Goal: Share content: Share content

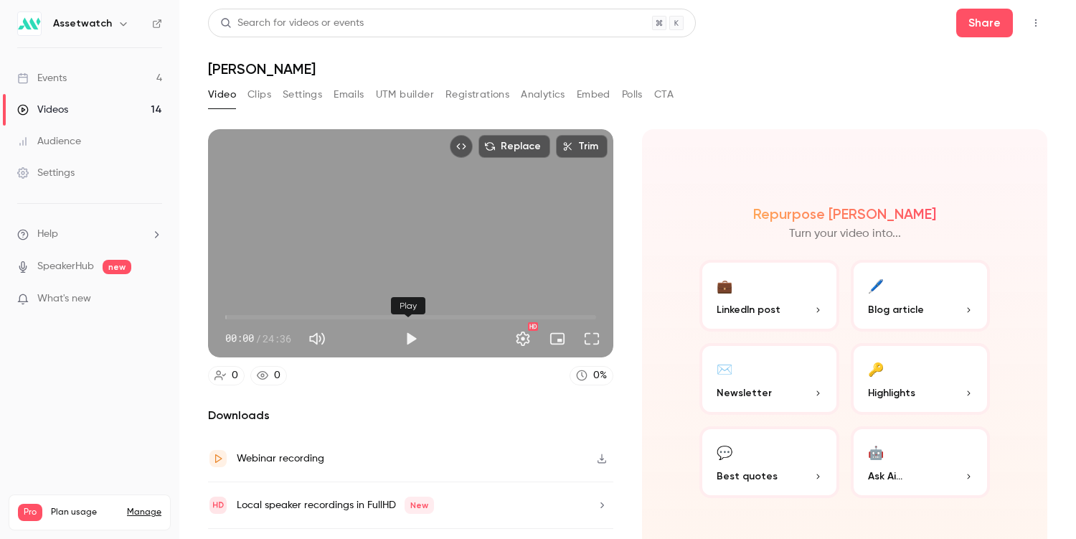
click at [407, 341] on button "Play" at bounding box center [411, 338] width 29 height 29
click at [407, 340] on button "Pause" at bounding box center [411, 338] width 29 height 29
click at [1030, 26] on icon "Top Bar Actions" at bounding box center [1035, 23] width 11 height 10
click at [991, 26] on div at bounding box center [538, 269] width 1076 height 539
type input "***"
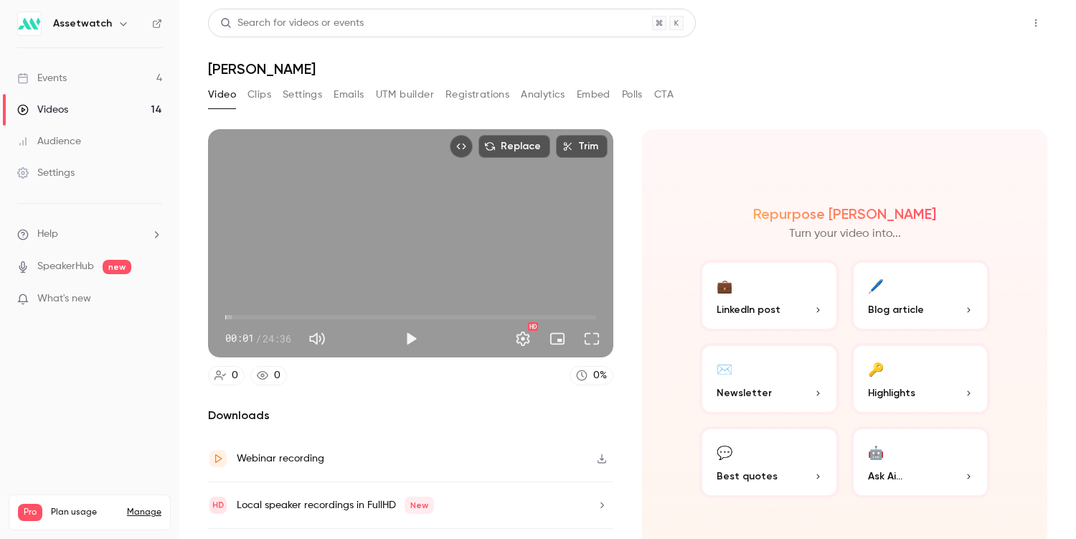
click at [977, 22] on button "Share" at bounding box center [984, 23] width 57 height 29
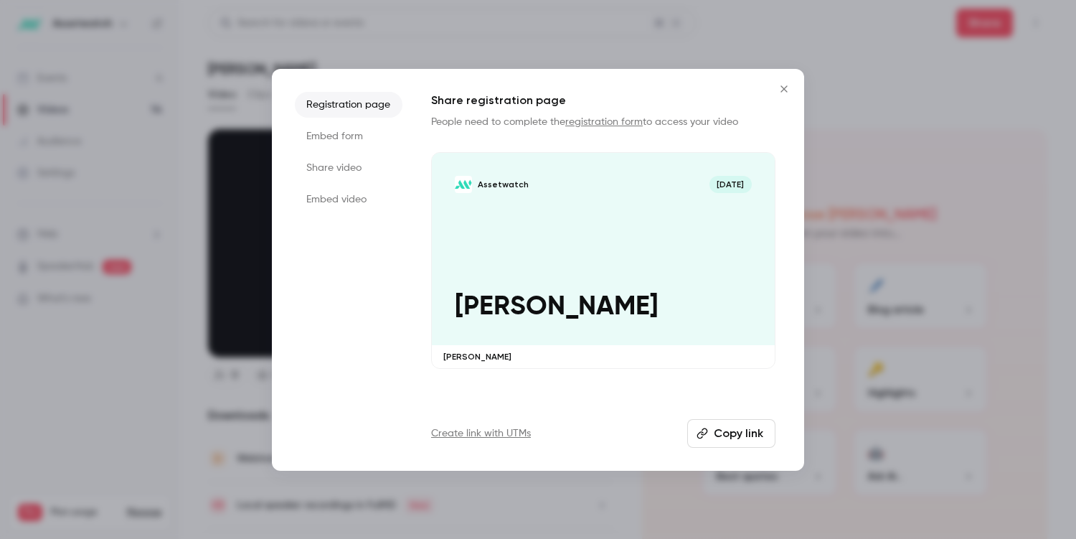
click at [316, 133] on li "Embed form" at bounding box center [349, 136] width 108 height 26
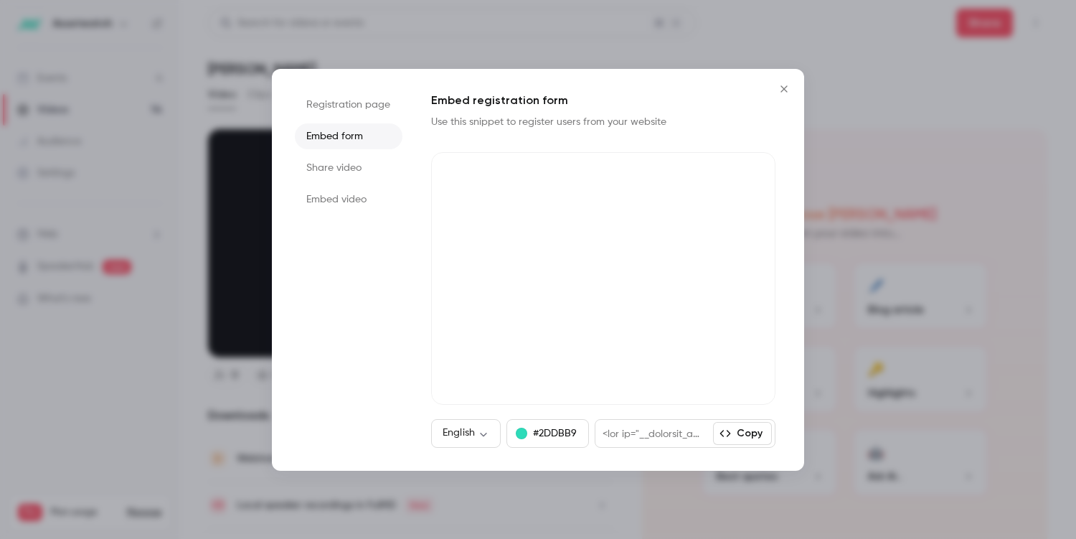
click at [364, 176] on li "Share video" at bounding box center [349, 168] width 108 height 26
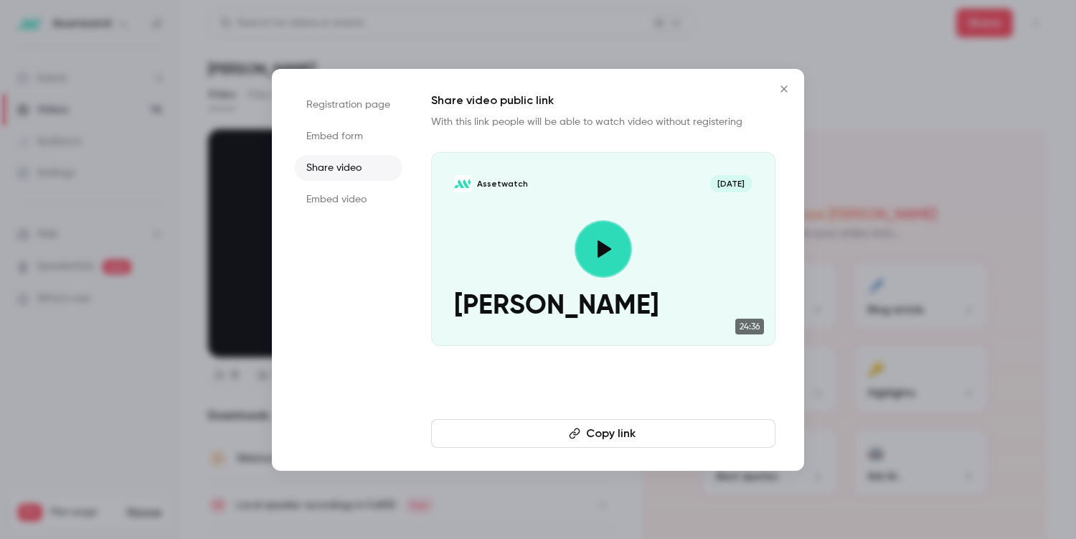
click at [632, 443] on button "Copy link" at bounding box center [603, 433] width 344 height 29
click at [789, 87] on icon "Close" at bounding box center [783, 88] width 17 height 11
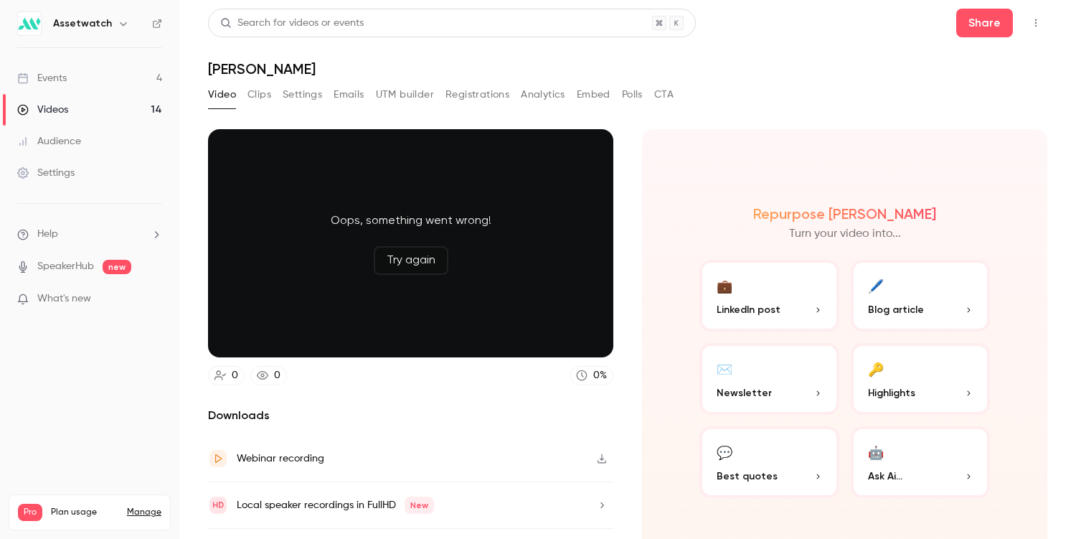
click at [419, 270] on button "Try again" at bounding box center [411, 260] width 75 height 29
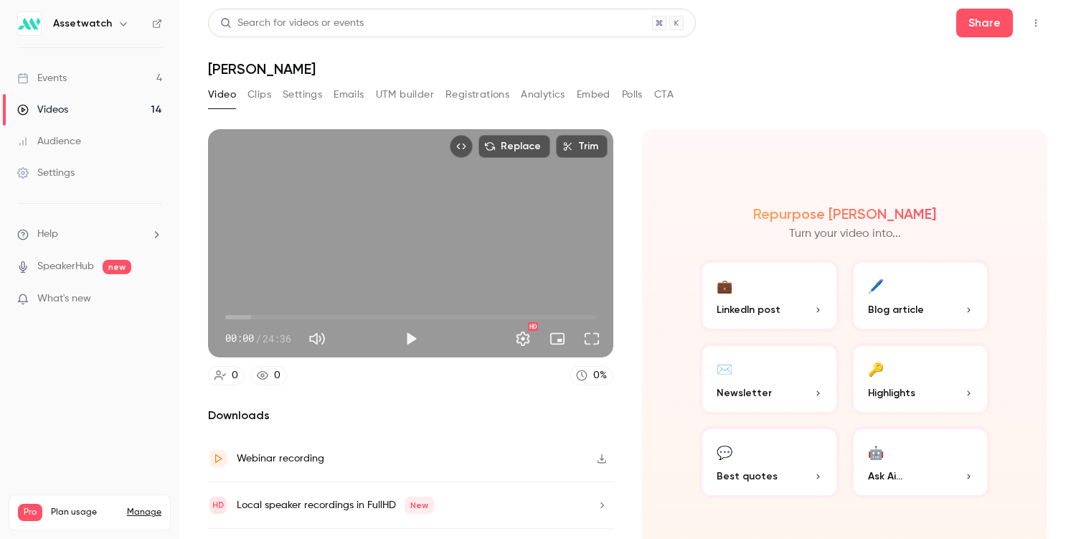
click at [255, 95] on button "Clips" at bounding box center [259, 94] width 24 height 23
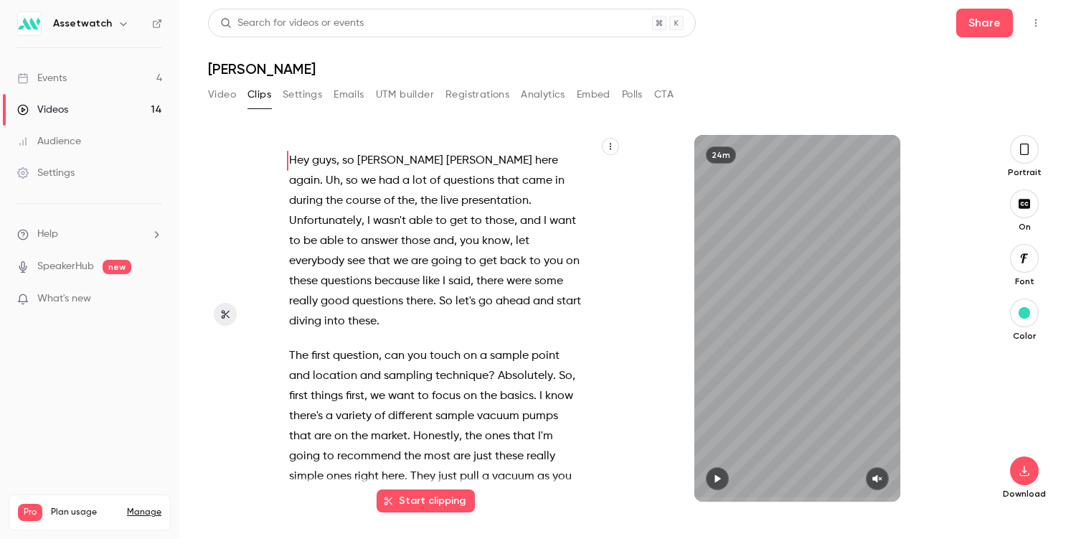
click at [227, 102] on button "Video" at bounding box center [222, 94] width 28 height 23
